Goal: Navigation & Orientation: Find specific page/section

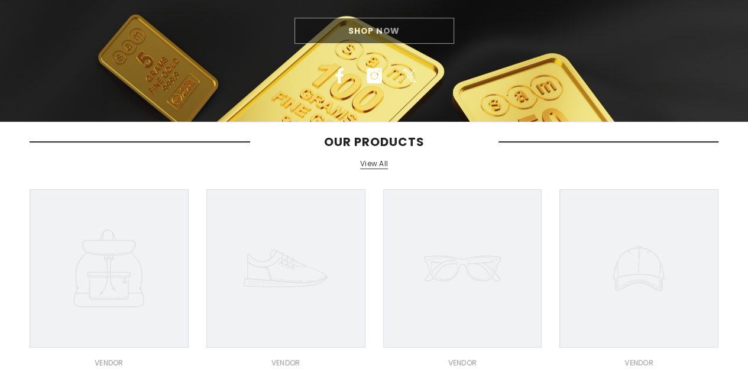
scroll to position [181, 0]
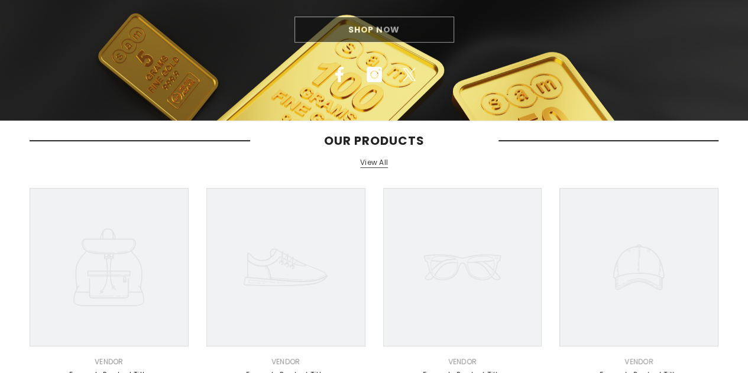
drag, startPoint x: 756, startPoint y: 75, endPoint x: 756, endPoint y: 126, distance: 50.9
click at [747, 126] on html "Skip to content Limited time Offers + Safe Delivery .. SHOP NOW Limited time Of…" at bounding box center [374, 5] width 748 height 373
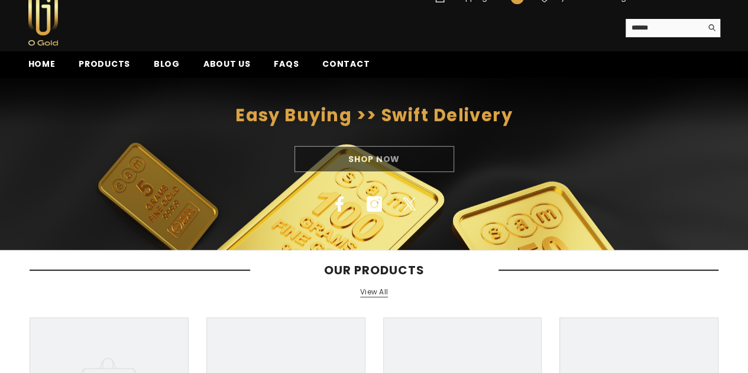
scroll to position [59, 0]
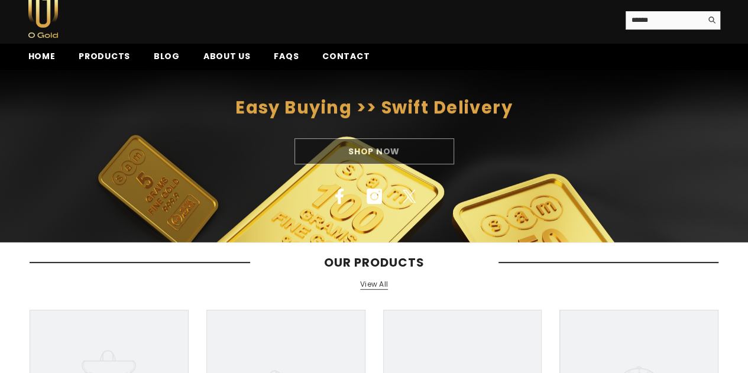
click at [394, 151] on div "Shop Now" at bounding box center [374, 151] width 748 height 26
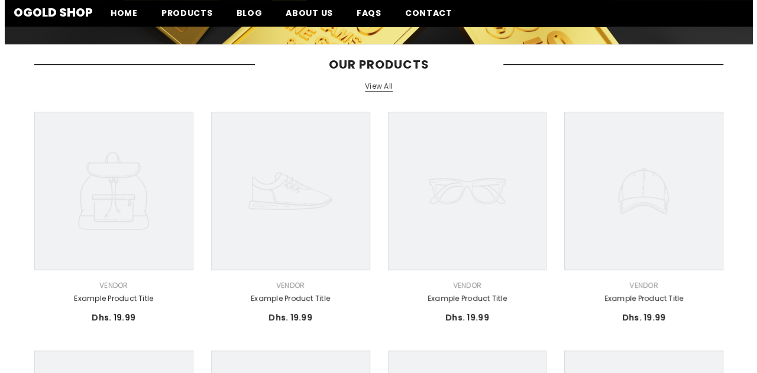
scroll to position [0, 0]
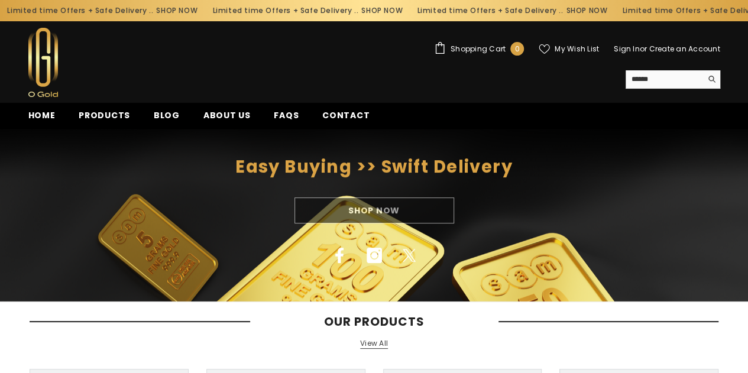
click at [477, 47] on span "Shopping Cart" at bounding box center [478, 49] width 55 height 7
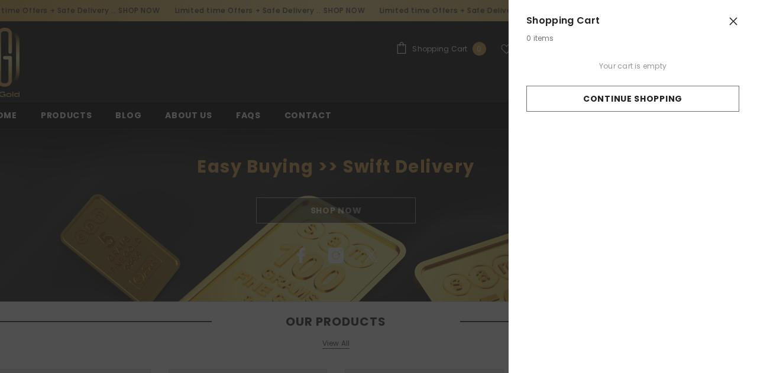
click at [658, 100] on link "Continue Shopping" at bounding box center [632, 99] width 213 height 26
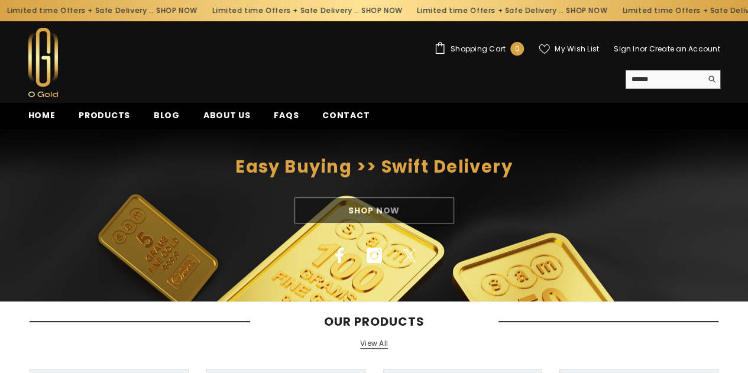
click at [101, 115] on span "Products" at bounding box center [104, 115] width 51 height 12
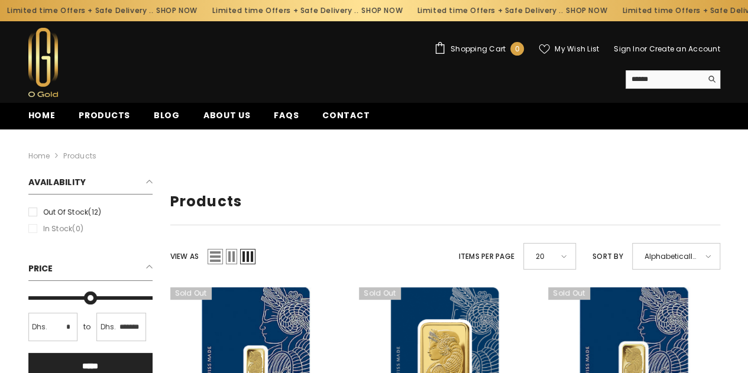
click at [329, 118] on span "Contact" at bounding box center [345, 115] width 47 height 12
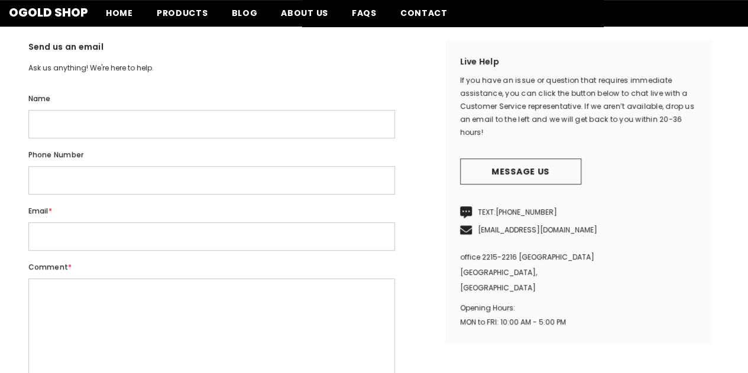
scroll to position [242, 0]
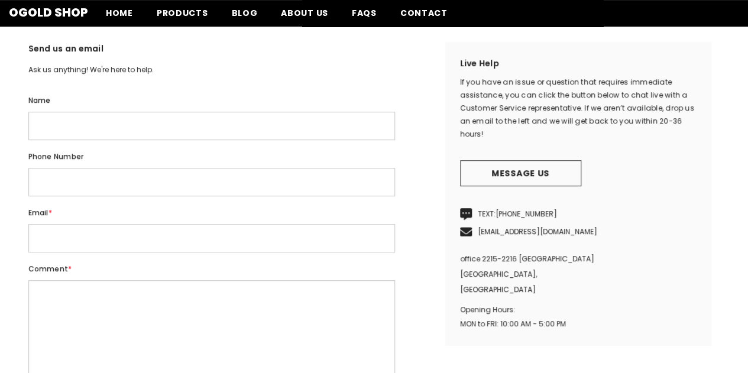
drag, startPoint x: 756, startPoint y: 80, endPoint x: 756, endPoint y: 136, distance: 55.6
click at [642, 130] on div "If you have an issue or question that requires immediate assistance, you can cl…" at bounding box center [578, 108] width 237 height 65
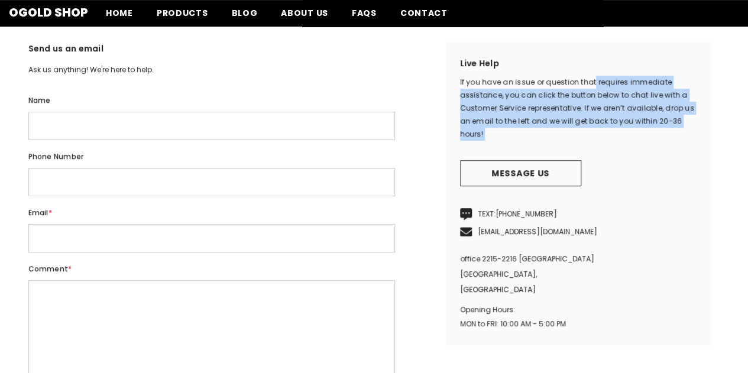
click at [642, 130] on div "If you have an issue or question that requires immediate assistance, you can cl…" at bounding box center [578, 108] width 237 height 65
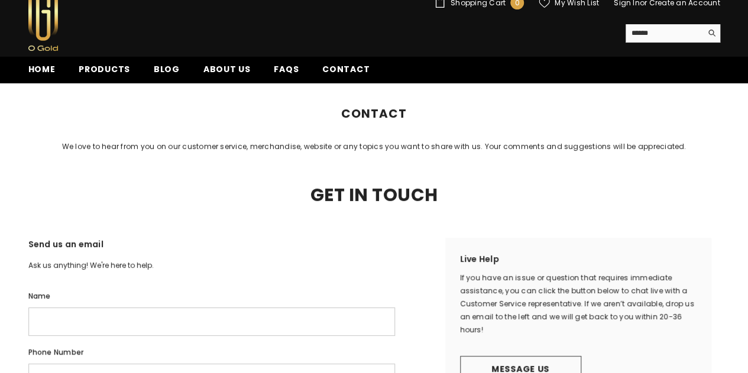
scroll to position [0, 0]
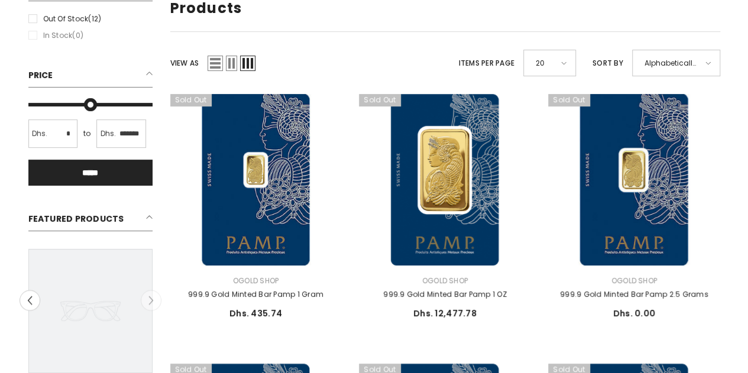
scroll to position [196, 0]
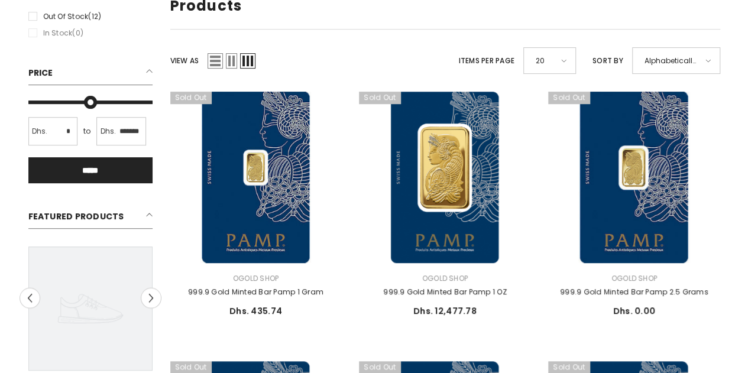
drag, startPoint x: 718, startPoint y: 62, endPoint x: 726, endPoint y: 50, distance: 14.9
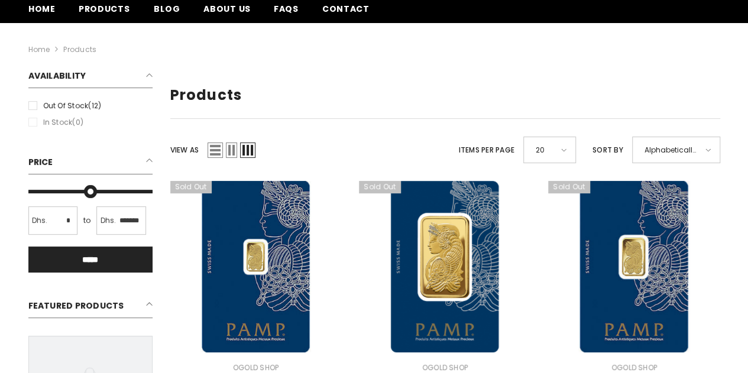
scroll to position [100, 0]
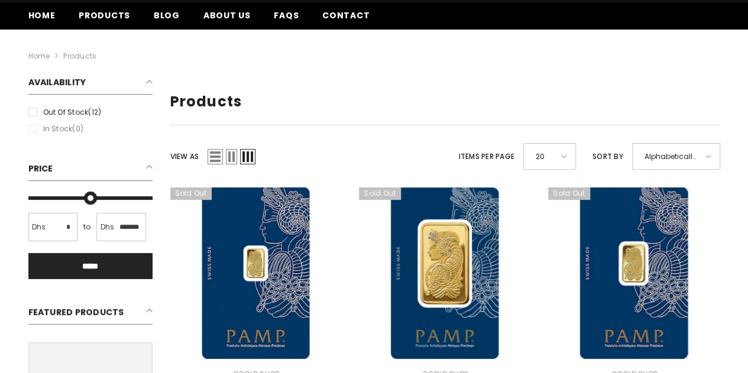
click at [112, 313] on div "Someone recently bought a" at bounding box center [99, 334] width 180 height 59
click at [338, 17] on span "Contact" at bounding box center [345, 15] width 47 height 12
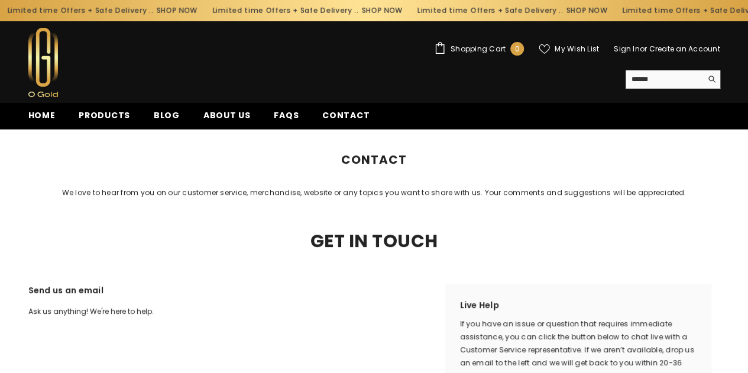
click at [545, 199] on div "We love to hear from you on our customer service, merchandise, website or any t…" at bounding box center [374, 192] width 748 height 13
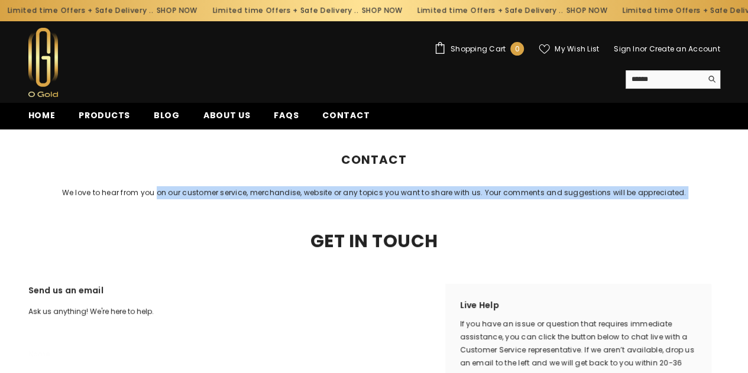
click at [545, 199] on div "We love to hear from you on our customer service, merchandise, website or any t…" at bounding box center [374, 192] width 748 height 13
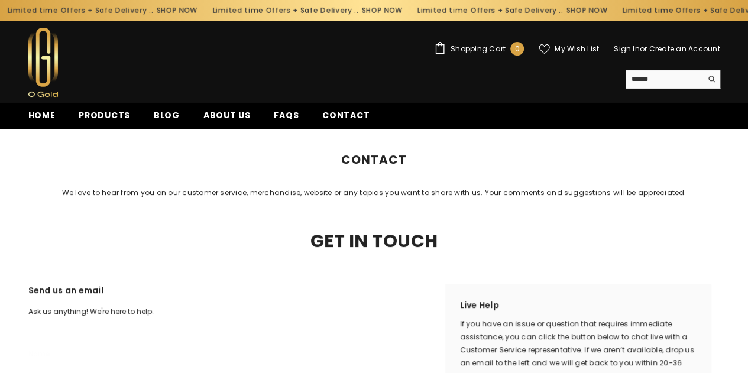
click at [545, 199] on div "We love to hear from you on our customer service, merchandise, website or any t…" at bounding box center [374, 192] width 748 height 13
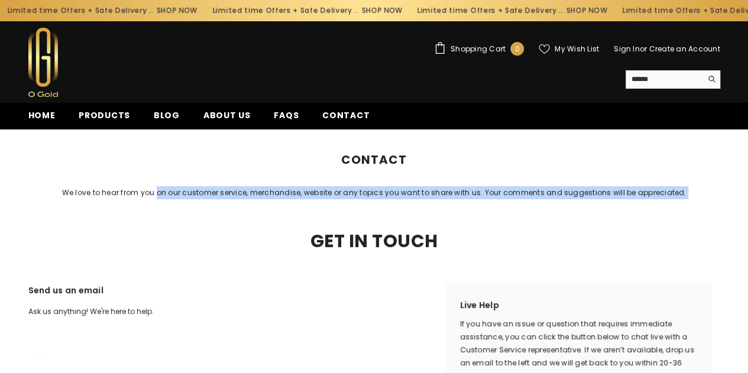
click at [545, 199] on div "We love to hear from you on our customer service, merchandise, website or any t…" at bounding box center [374, 192] width 748 height 13
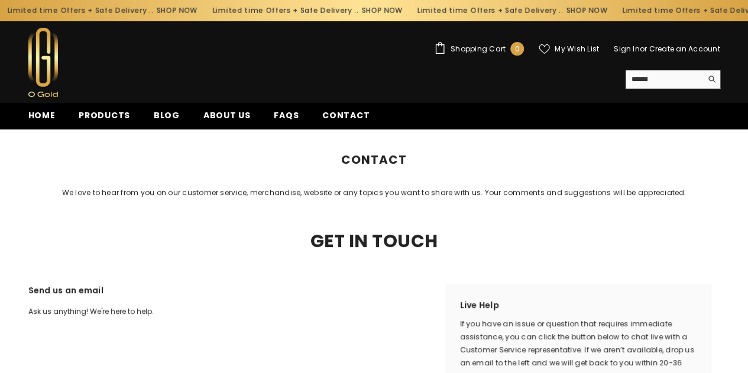
drag, startPoint x: 483, startPoint y: 211, endPoint x: 686, endPoint y: 205, distance: 202.9
click at [686, 199] on div "We love to hear from you on our customer service, merchandise, website or any t…" at bounding box center [374, 192] width 748 height 13
click at [565, 12] on link "SHOP NOW" at bounding box center [585, 10] width 41 height 13
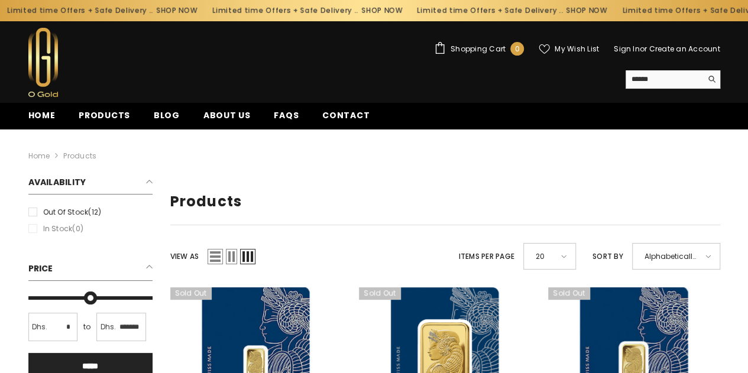
click at [99, 116] on span "Products" at bounding box center [104, 115] width 51 height 12
click at [656, 52] on link "Create an Account" at bounding box center [684, 49] width 71 height 10
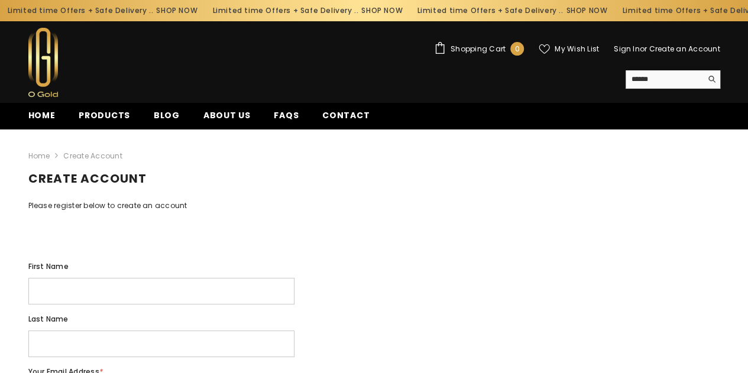
click at [300, 70] on div "Shopping Cart 0 0 items My Wish List Sign In or Create an Account USD AED Searc…" at bounding box center [374, 62] width 692 height 69
